Goal: Task Accomplishment & Management: Use online tool/utility

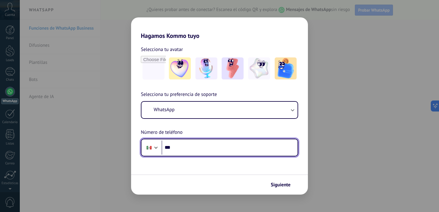
click at [232, 145] on input "***" at bounding box center [230, 147] width 136 height 14
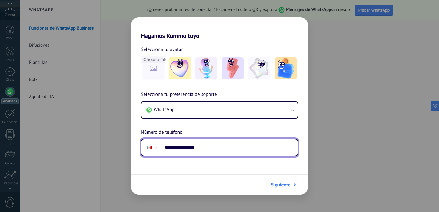
type input "**********"
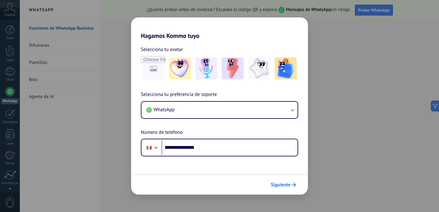
click at [288, 182] on span "Siguiente" at bounding box center [281, 184] width 20 height 4
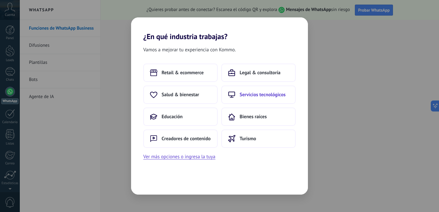
click at [257, 96] on span "Servicios tecnológicos" at bounding box center [263, 94] width 46 height 6
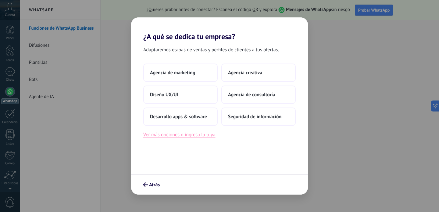
click at [199, 134] on button "Ver más opciones o ingresa la tuya" at bounding box center [179, 135] width 72 height 8
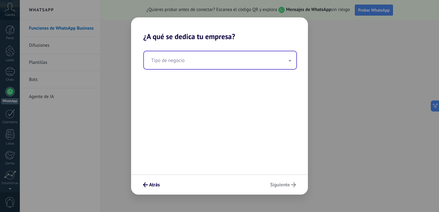
click at [183, 62] on input "text" at bounding box center [220, 60] width 152 height 18
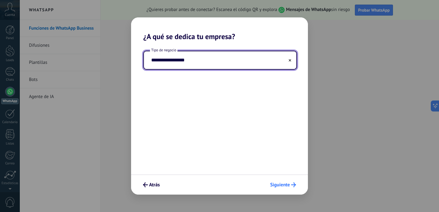
type input "**********"
click at [289, 184] on span "Siguiente" at bounding box center [280, 184] width 20 height 4
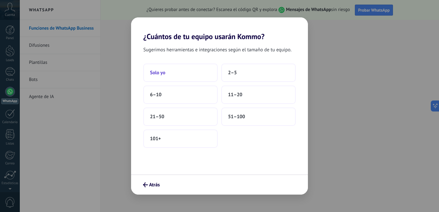
click at [189, 74] on button "Solo yo" at bounding box center [180, 72] width 74 height 18
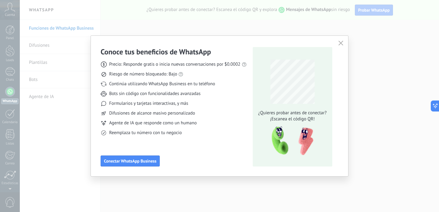
click at [342, 39] on button "button" at bounding box center [341, 43] width 8 height 9
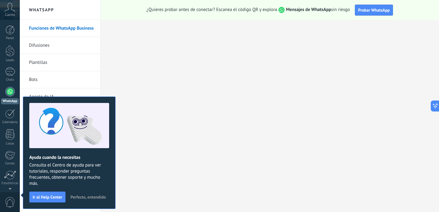
click at [97, 197] on span "Perfecto, entendido" at bounding box center [87, 197] width 35 height 4
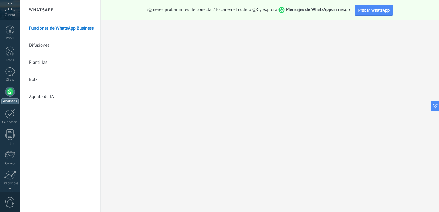
click at [11, 92] on div at bounding box center [10, 92] width 10 height 10
click at [55, 64] on link "Plantillas" at bounding box center [61, 62] width 65 height 17
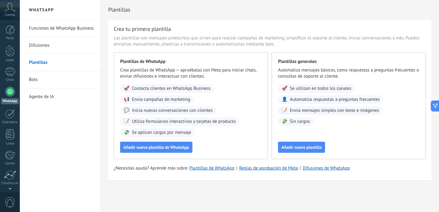
click at [53, 85] on link "Bots" at bounding box center [61, 79] width 65 height 17
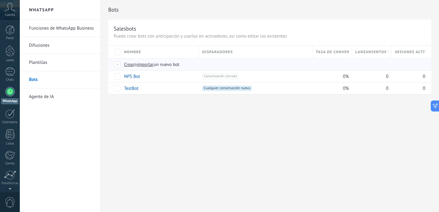
click at [130, 64] on span "Crear" at bounding box center [129, 65] width 10 height 6
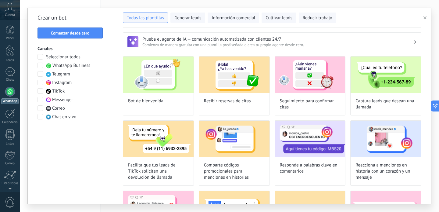
click at [41, 69] on div "Seleccionar todos WhatsApp Business Telegram Instagram TikTok Messenger Correo …" at bounding box center [71, 87] width 66 height 66
click at [81, 36] on button "Comenzar desde cero" at bounding box center [70, 32] width 65 height 11
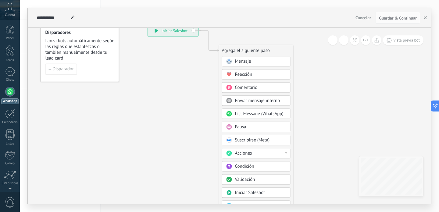
click at [258, 60] on div "Mensaje" at bounding box center [260, 61] width 51 height 6
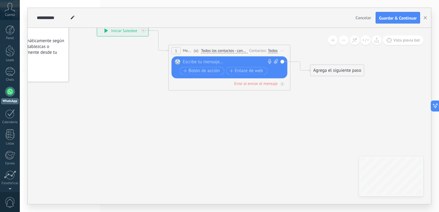
click at [212, 61] on div at bounding box center [228, 62] width 91 height 6
click at [225, 62] on div at bounding box center [228, 62] width 91 height 6
click at [175, 49] on span "1" at bounding box center [176, 50] width 2 height 5
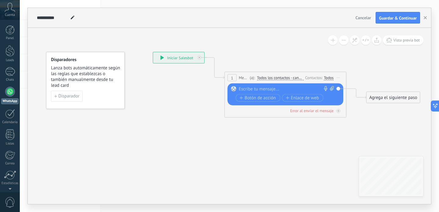
drag, startPoint x: 157, startPoint y: 75, endPoint x: 213, endPoint y: 103, distance: 62.2
click at [213, 102] on icon at bounding box center [276, 80] width 552 height 362
click at [233, 77] on div "1" at bounding box center [232, 77] width 9 height 7
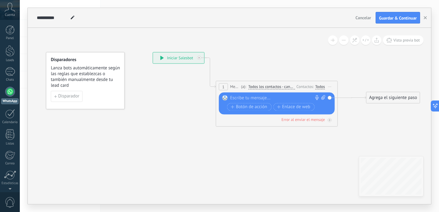
drag, startPoint x: 233, startPoint y: 77, endPoint x: 225, endPoint y: 86, distance: 11.9
click at [225, 86] on div "1" at bounding box center [223, 86] width 9 height 7
click at [226, 88] on div "1 Mensaje ******* (a): Todos los contactos - canales seleccionados Todos los co…" at bounding box center [272, 86] width 121 height 11
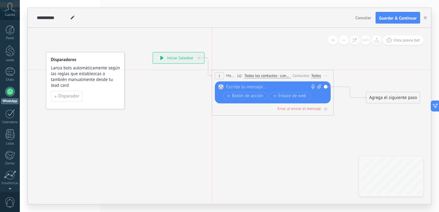
drag, startPoint x: 226, startPoint y: 88, endPoint x: 226, endPoint y: 75, distance: 12.5
click at [226, 74] on span "Mensaje" at bounding box center [230, 76] width 9 height 6
click at [243, 88] on div at bounding box center [271, 87] width 91 height 6
click at [319, 87] on icon at bounding box center [319, 86] width 4 height 5
click input "Subir" at bounding box center [0, 0] width 0 height 0
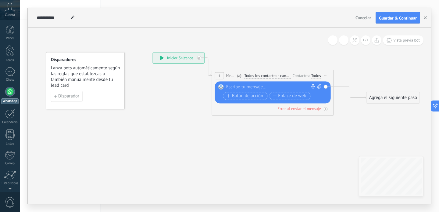
click at [243, 88] on div at bounding box center [271, 87] width 91 height 6
click at [188, 122] on icon at bounding box center [276, 83] width 552 height 368
click at [246, 87] on div "******" at bounding box center [273, 87] width 95 height 6
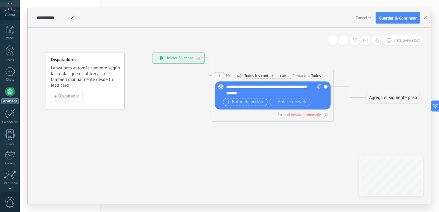
click at [241, 101] on span "Botón de acción" at bounding box center [245, 101] width 37 height 5
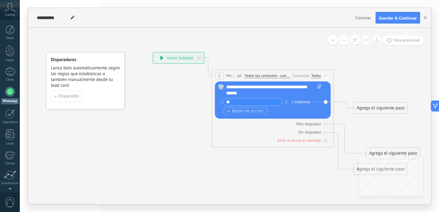
type input "*"
type input "**********"
click at [236, 111] on span "Botón de acción" at bounding box center [245, 111] width 37 height 5
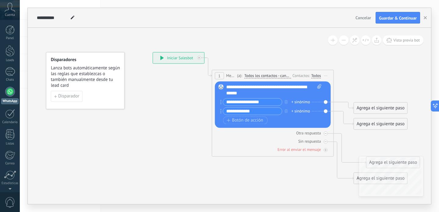
type input "**********"
drag, startPoint x: 326, startPoint y: 101, endPoint x: 352, endPoint y: 105, distance: 26.5
click at [153, 52] on div "**********" at bounding box center [153, 52] width 0 height 0
click at [295, 101] on div "+ sinónimo" at bounding box center [301, 102] width 19 height 6
click at [347, 84] on icon at bounding box center [276, 117] width 552 height 437
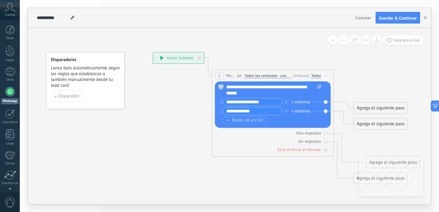
click at [268, 75] on span "Todos los contactos - canales seleccionados" at bounding box center [267, 75] width 47 height 5
click at [268, 75] on button "Todos los contactos - canales seleccionados" at bounding box center [279, 75] width 76 height 11
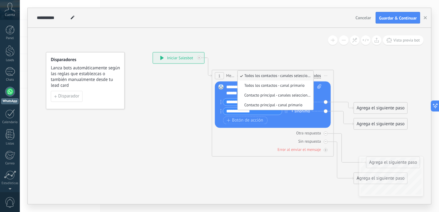
click at [271, 52] on icon at bounding box center [276, 117] width 552 height 437
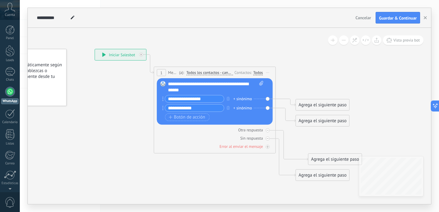
drag, startPoint x: 132, startPoint y: 43, endPoint x: 74, endPoint y: 39, distance: 58.1
click at [74, 39] on icon at bounding box center [218, 114] width 552 height 437
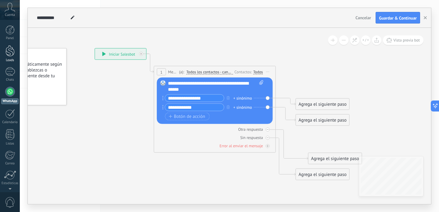
click at [10, 54] on div at bounding box center [9, 50] width 9 height 11
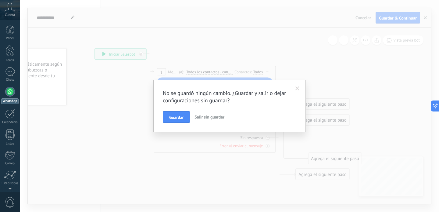
click at [299, 86] on span at bounding box center [297, 88] width 10 height 10
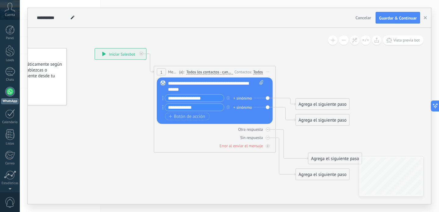
click at [122, 103] on icon at bounding box center [218, 114] width 552 height 437
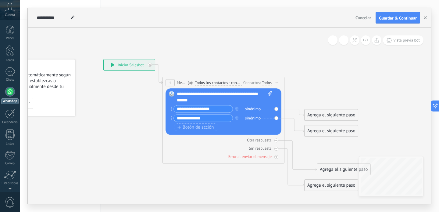
drag, startPoint x: 316, startPoint y: 85, endPoint x: 324, endPoint y: 96, distance: 13.7
click at [324, 96] on icon at bounding box center [227, 124] width 552 height 437
